Goal: Task Accomplishment & Management: Understand process/instructions

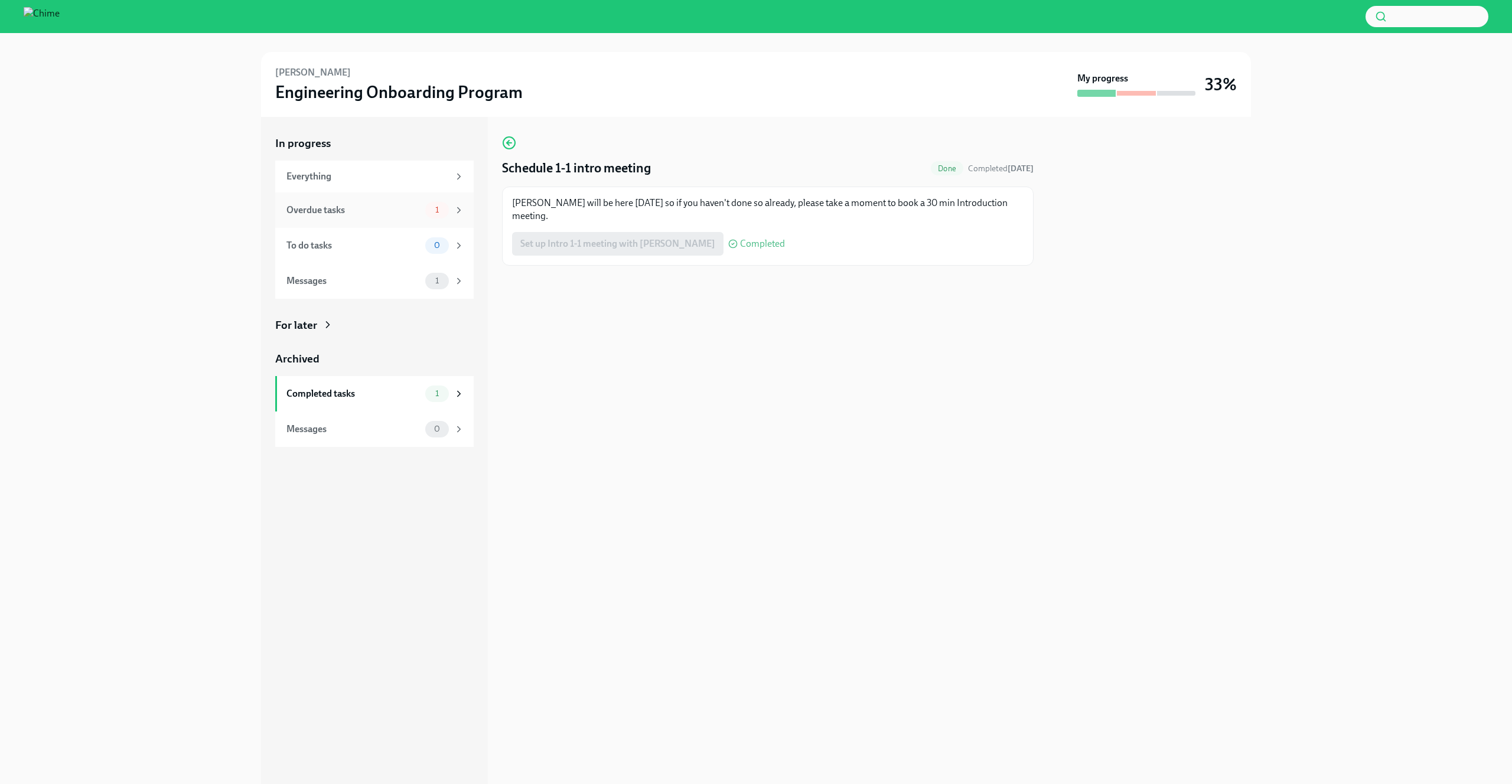
click at [376, 219] on div "Overdue tasks 1" at bounding box center [375, 210] width 199 height 36
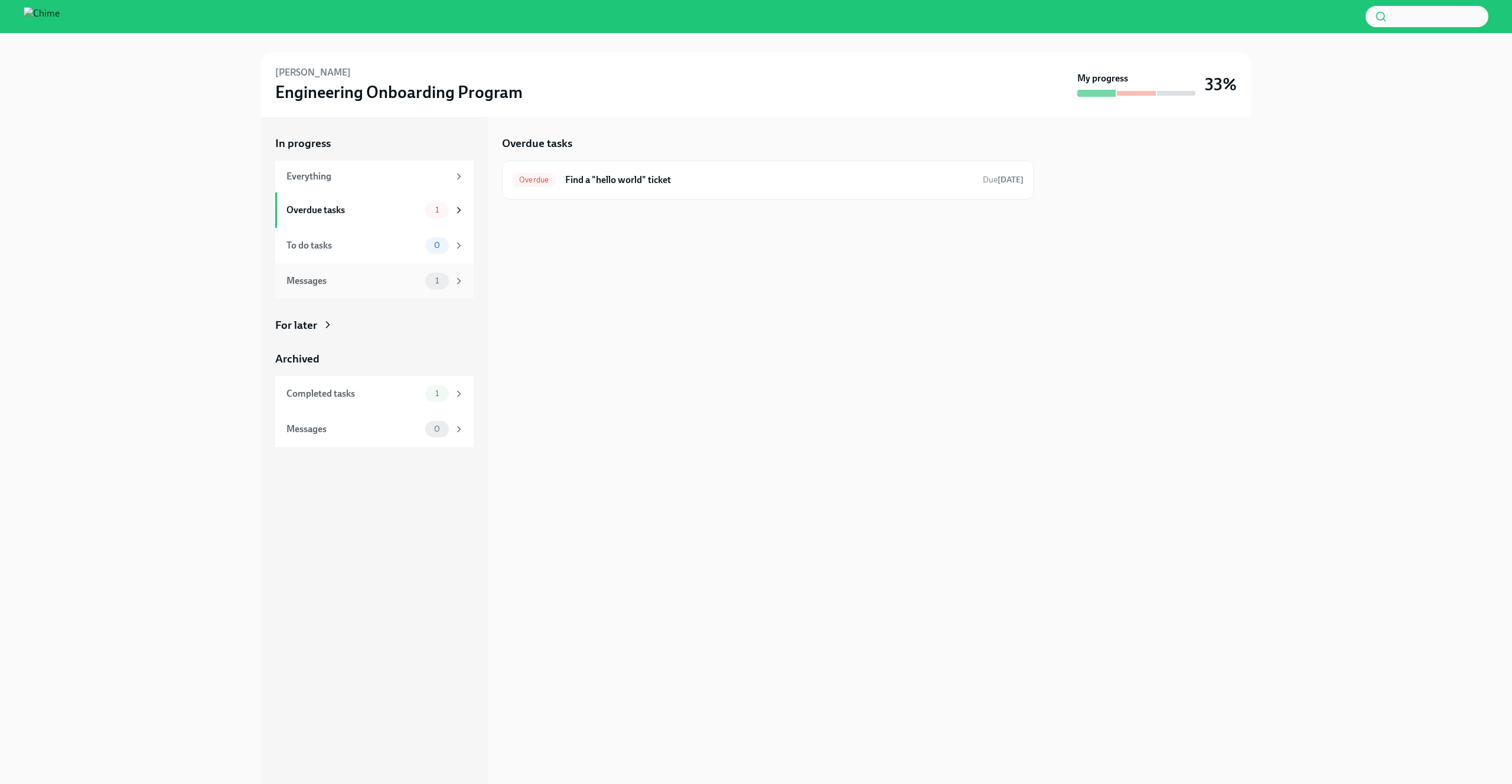
click at [376, 279] on div "Messages" at bounding box center [353, 281] width 134 height 13
click at [823, 207] on div "Hey [PERSON_NAME], [PERSON_NAME] nominated you to be [PERSON_NAME] onboarding b…" at bounding box center [774, 210] width 453 height 49
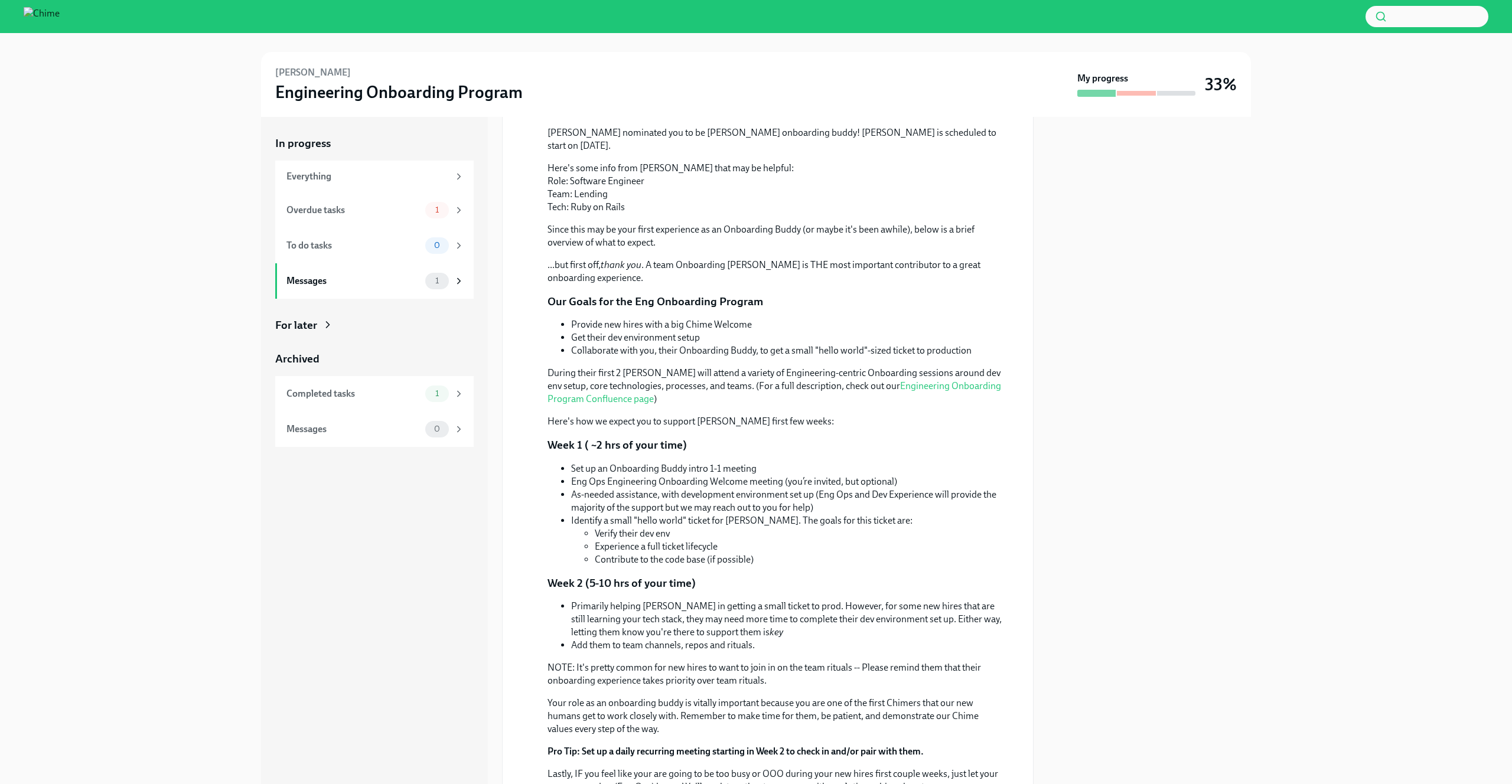
scroll to position [162, 0]
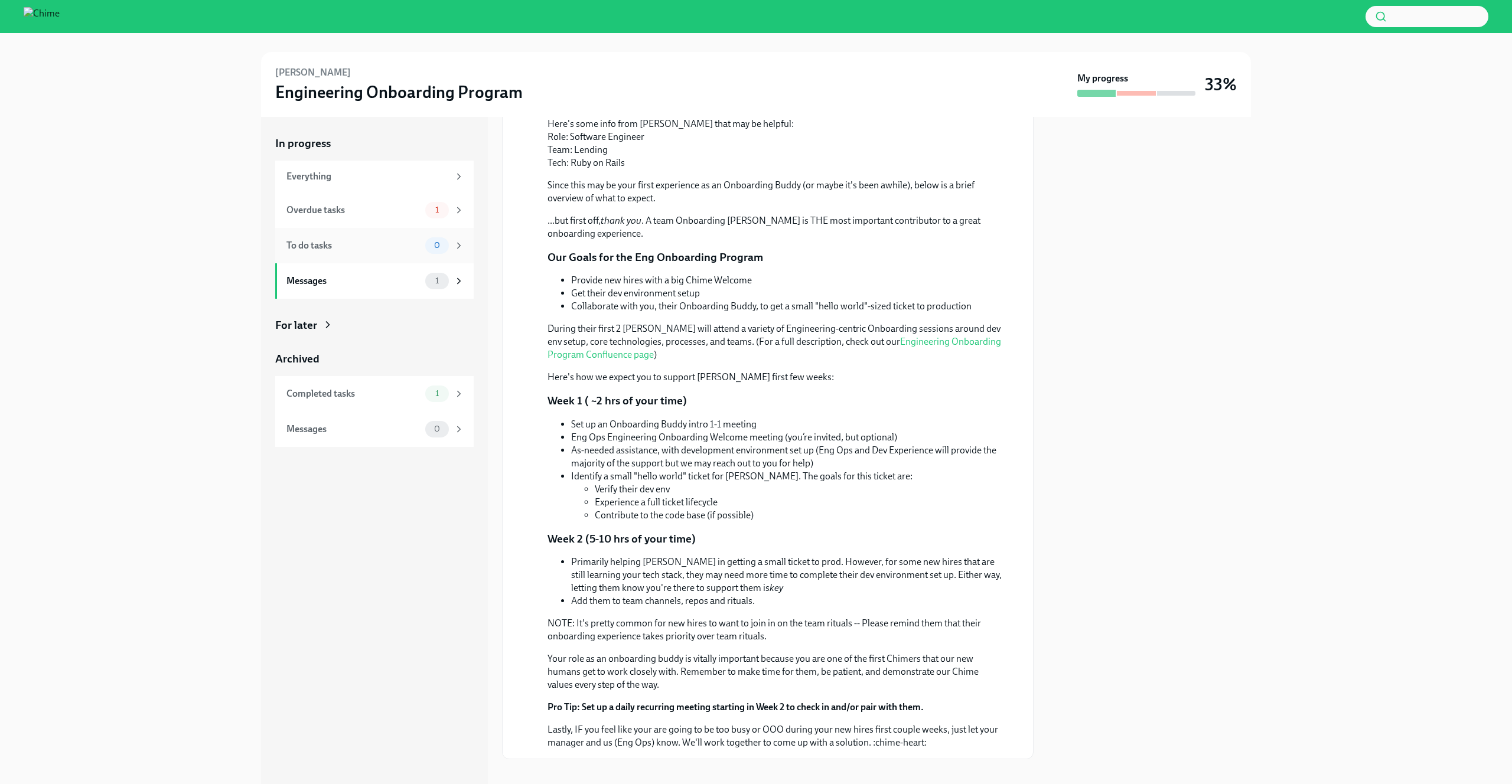
click at [382, 230] on div "To do tasks 0" at bounding box center [375, 246] width 199 height 36
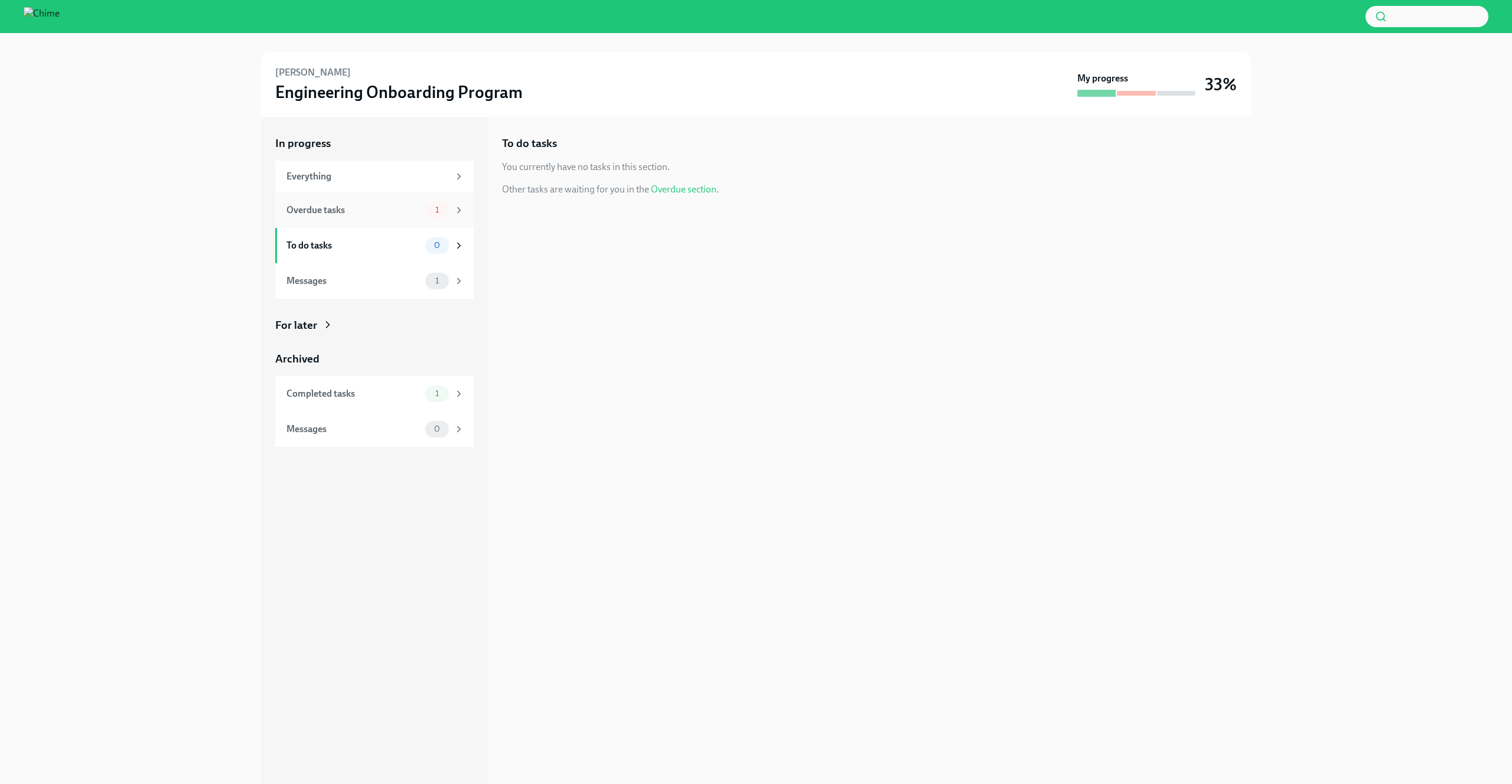
click at [381, 207] on div "Overdue tasks" at bounding box center [353, 210] width 134 height 13
click at [786, 183] on h6 "Find a "hello world" ticket" at bounding box center [769, 180] width 408 height 13
